Goal: Transaction & Acquisition: Book appointment/travel/reservation

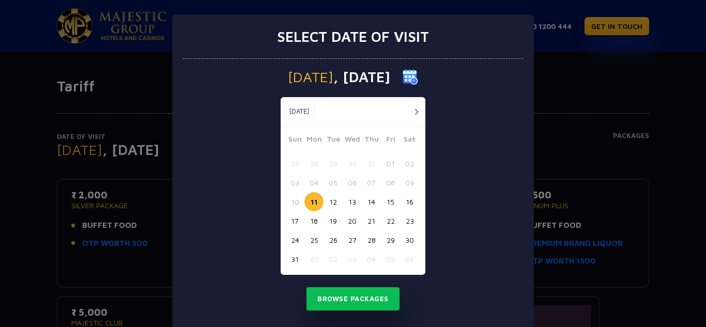
click at [414, 110] on button "button" at bounding box center [416, 111] width 13 height 13
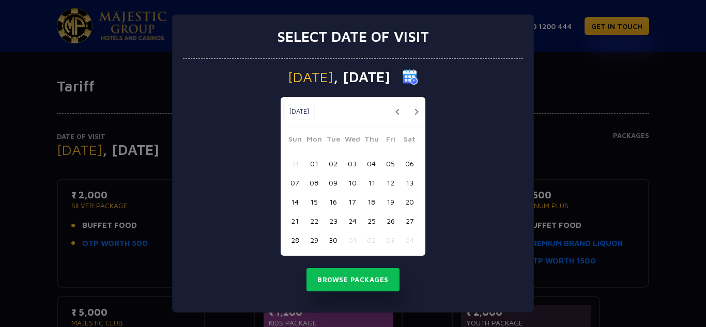
click at [414, 110] on button "button" at bounding box center [416, 111] width 13 height 13
click at [353, 185] on button "08" at bounding box center [352, 182] width 19 height 19
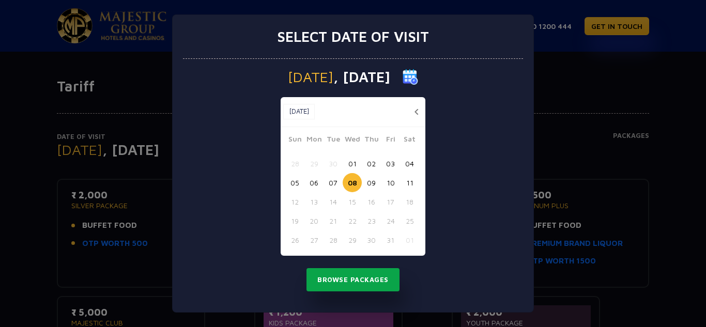
click at [361, 270] on button "Browse Packages" at bounding box center [353, 280] width 93 height 24
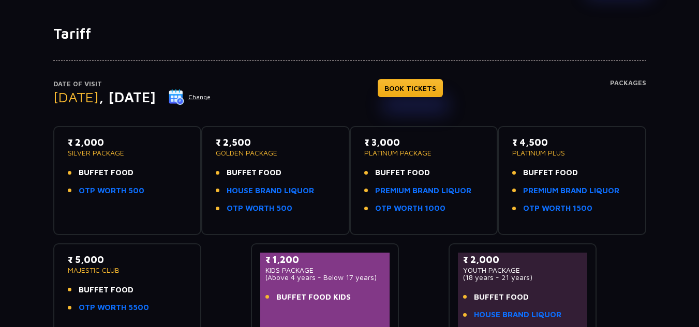
scroll to position [103, 0]
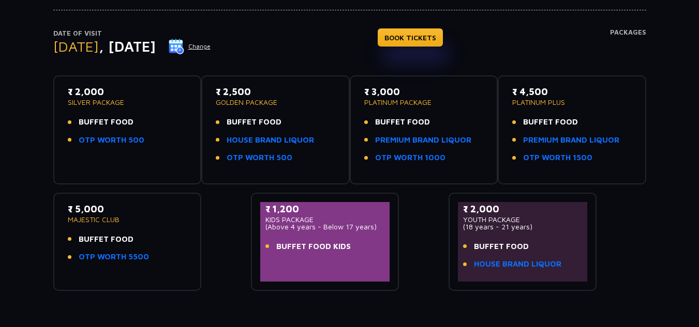
click at [391, 96] on p "₹ 3,000" at bounding box center [423, 92] width 119 height 14
click at [446, 127] on li "BUFFET FOOD" at bounding box center [423, 122] width 119 height 12
click at [441, 38] on link "BOOK TICKETS" at bounding box center [409, 37] width 65 height 18
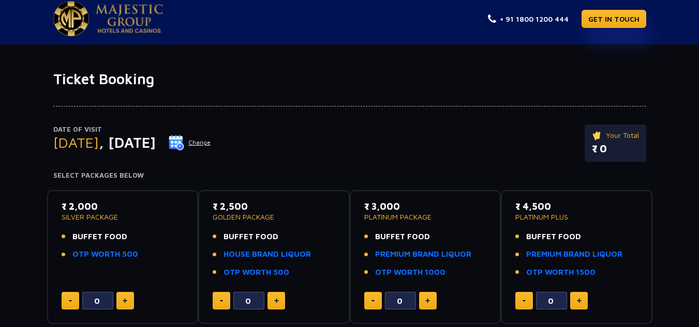
scroll to position [155, 0]
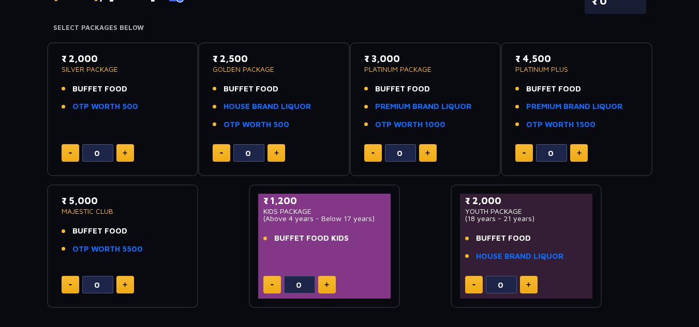
click at [429, 153] on img at bounding box center [427, 152] width 5 height 5
click at [431, 160] on button at bounding box center [428, 153] width 18 height 18
type input "2"
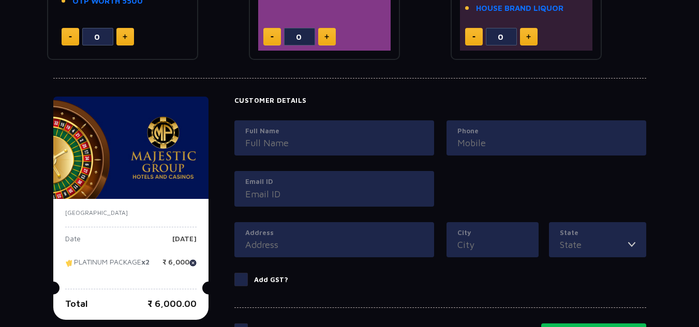
scroll to position [393, 0]
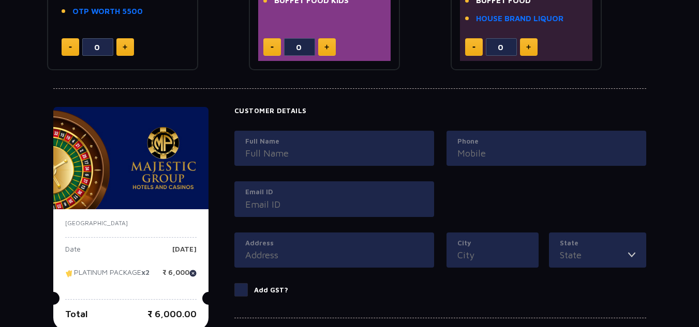
click at [324, 155] on input "Full Name" at bounding box center [334, 153] width 178 height 14
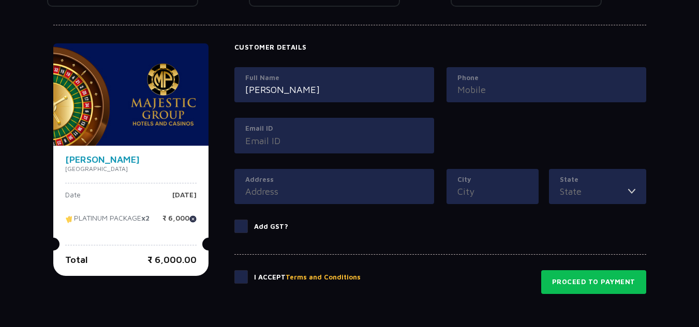
scroll to position [445, 0]
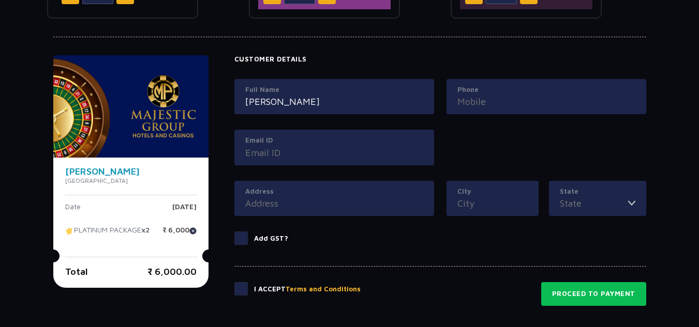
type input "khushbu ujiniya"
click at [464, 105] on input "Phone" at bounding box center [546, 102] width 178 height 14
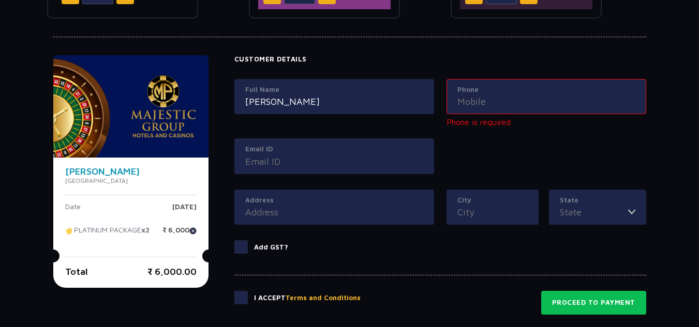
click at [516, 212] on div "City" at bounding box center [492, 208] width 92 height 36
click at [583, 212] on input "State" at bounding box center [593, 212] width 68 height 14
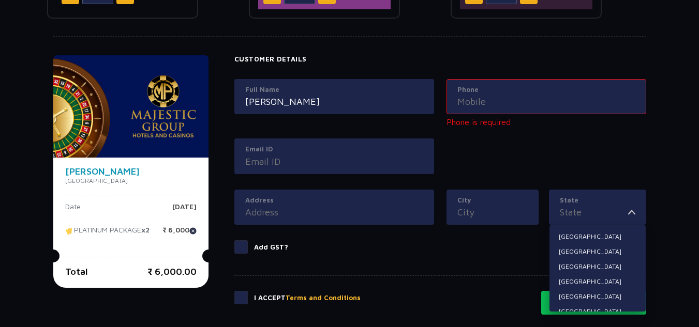
type input "[GEOGRAPHIC_DATA]"
type input "Oshiwara, Ram mandir west"
type input "Mumbai"
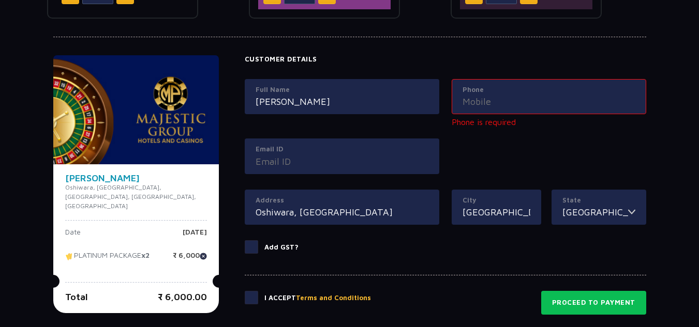
click at [507, 215] on input "Mumbai" at bounding box center [496, 212] width 68 height 14
click at [361, 212] on input "Oshiwara, Ram mandir west" at bounding box center [341, 212] width 173 height 14
click at [401, 210] on input "Oshiwara, Ram mandir west" at bounding box center [341, 212] width 173 height 14
type input "Oshiwara, Ram mandir west"
click at [383, 200] on label "Address" at bounding box center [341, 200] width 173 height 10
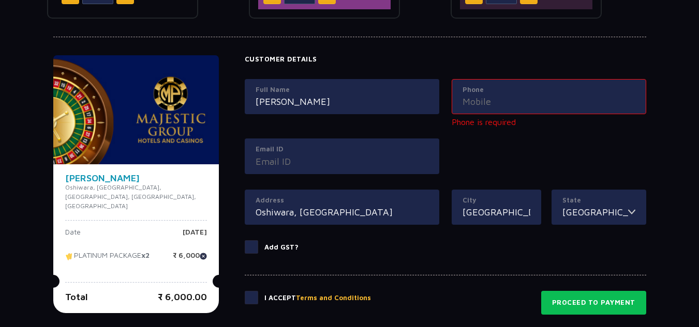
click at [383, 205] on input "Oshiwara, Ram mandir west" at bounding box center [341, 212] width 173 height 14
click at [319, 159] on input "Email ID" at bounding box center [341, 162] width 173 height 14
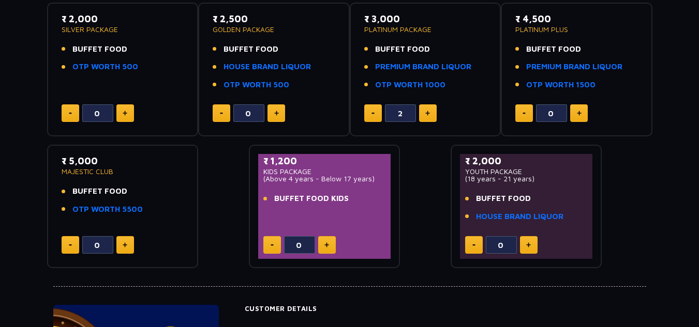
scroll to position [143, 0]
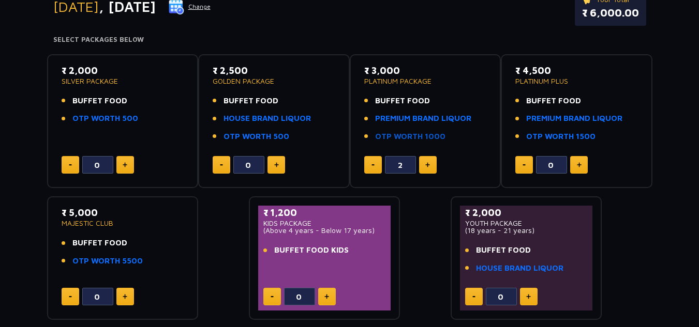
click at [386, 138] on link "OTP WORTH 1000" at bounding box center [410, 137] width 70 height 12
type input "2"
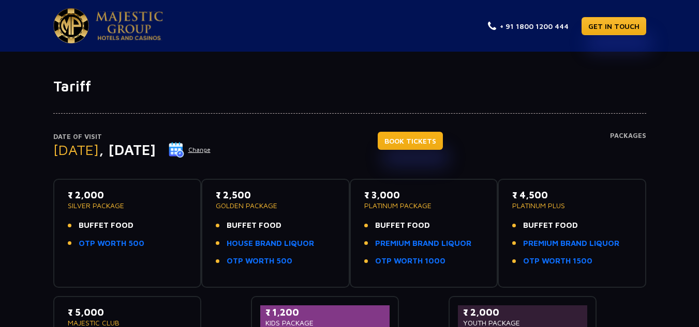
click at [443, 146] on link "BOOK TICKETS" at bounding box center [409, 141] width 65 height 18
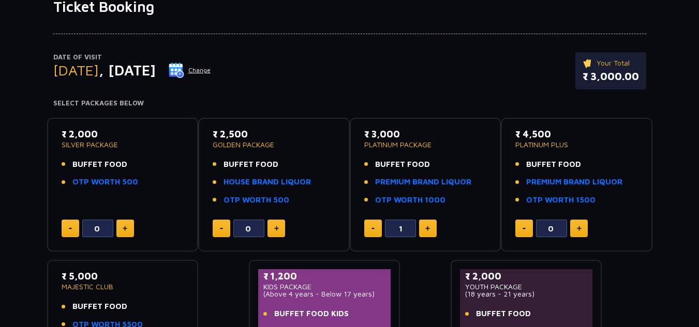
scroll to position [155, 0]
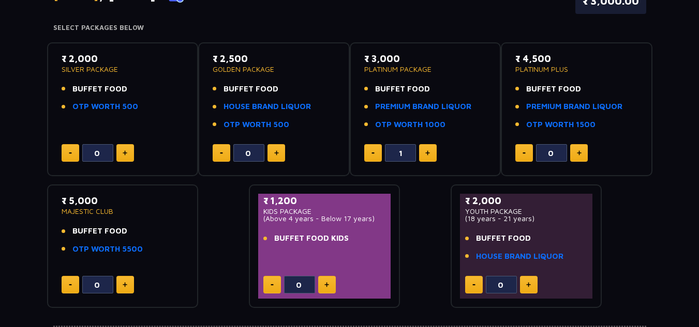
click at [432, 139] on div "₹ 3,000 PLATINUM PACKAGE BUFFET FOOD PREMIUM BRAND LIQUOR OTP WORTH 1000 1" at bounding box center [425, 110] width 133 height 116
click at [431, 144] on button at bounding box center [428, 153] width 18 height 18
click at [431, 146] on button at bounding box center [428, 153] width 18 height 18
click at [374, 151] on button at bounding box center [373, 153] width 18 height 18
type input "2"
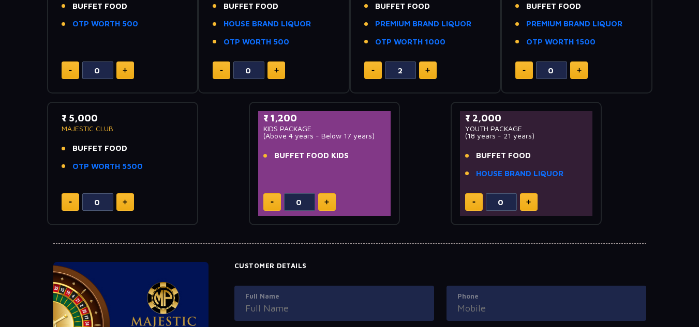
scroll to position [0, 0]
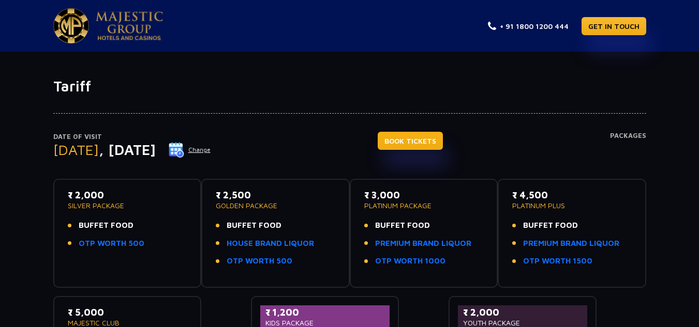
click at [422, 140] on link "BOOK TICKETS" at bounding box center [409, 141] width 65 height 18
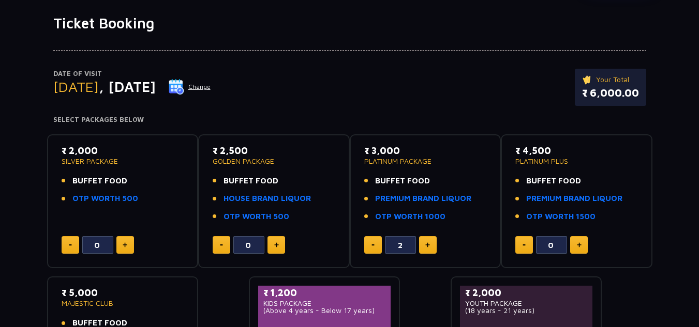
scroll to position [52, 0]
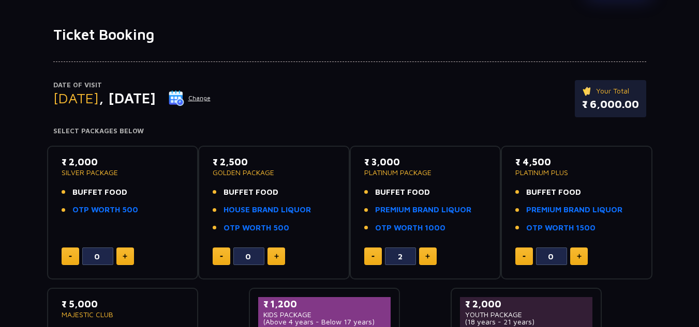
click at [211, 88] on p "Date of Visit" at bounding box center [132, 85] width 158 height 10
click at [184, 97] on img at bounding box center [177, 98] width 16 height 16
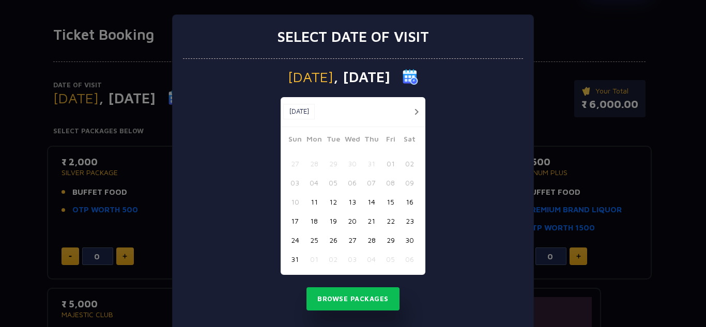
click at [412, 110] on button "button" at bounding box center [416, 111] width 13 height 13
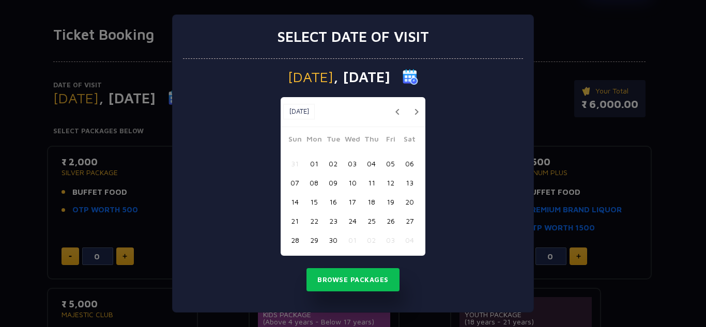
click at [415, 105] on button "button" at bounding box center [416, 111] width 13 height 13
click at [564, 33] on div "Select date of visit [DATE] [DATE] [DATE] Sun Mon Tue Wed Thu Fri Sat 28 29 30 …" at bounding box center [353, 163] width 706 height 327
